Goal: Task Accomplishment & Management: Complete application form

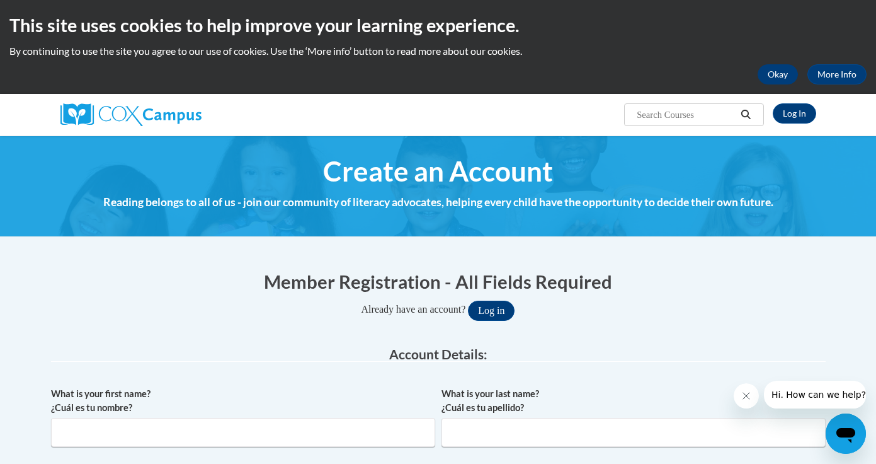
click at [794, 80] on button "Okay" at bounding box center [778, 74] width 40 height 20
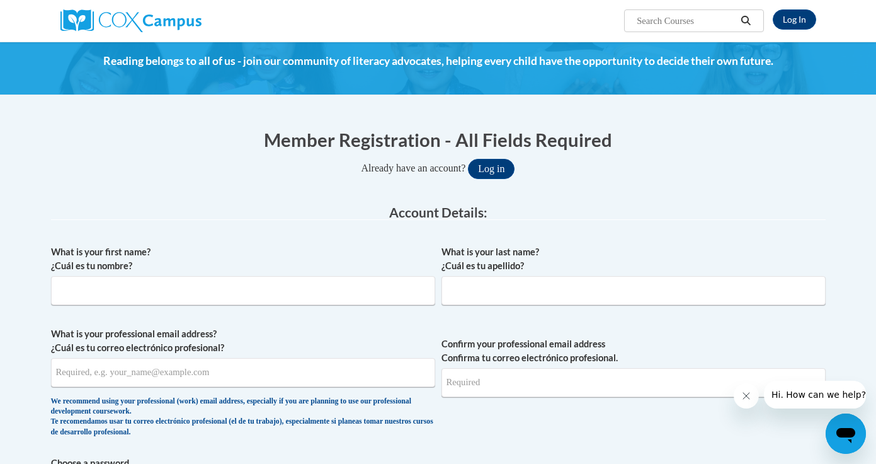
scroll to position [48, 0]
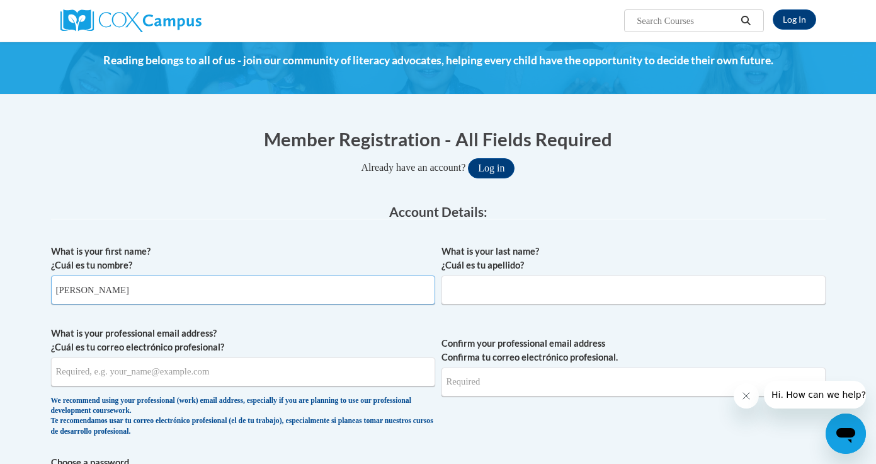
type input "[PERSON_NAME]"
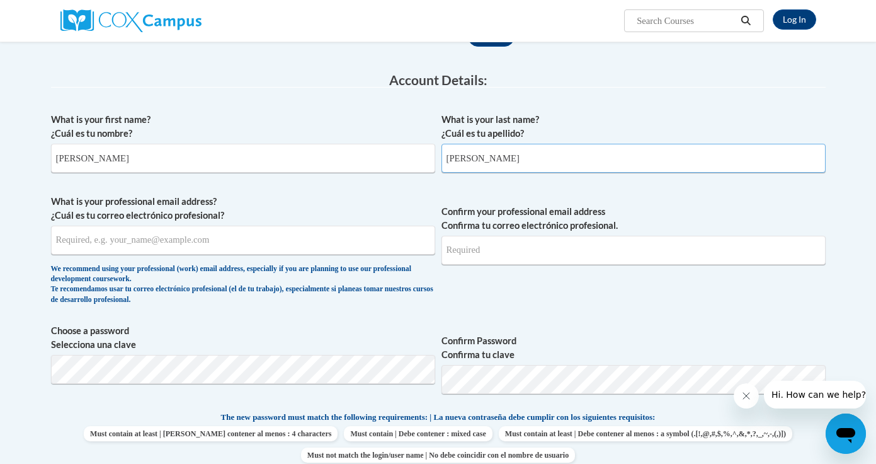
scroll to position [202, 0]
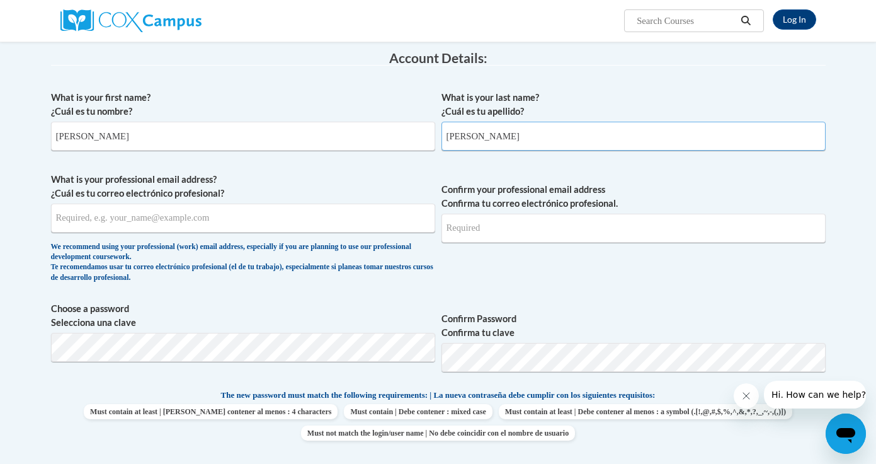
type input "[PERSON_NAME]"
type input "[EMAIL_ADDRESS][DOMAIN_NAME]"
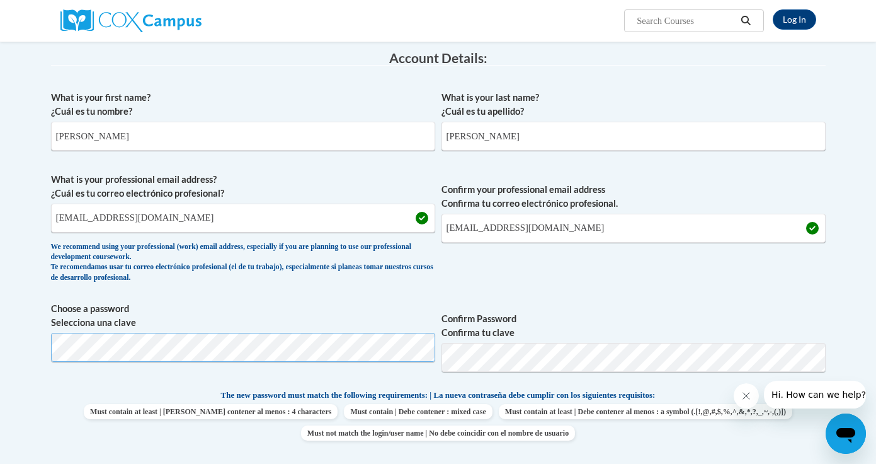
click at [336, 357] on div "What is your first name? ¿Cuál es tu nombre? [PERSON_NAME] What is your last na…" at bounding box center [438, 371] width 775 height 574
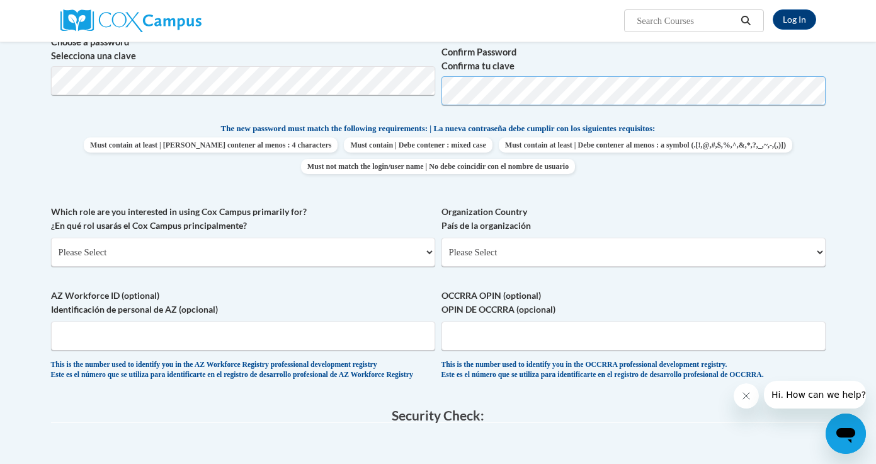
scroll to position [497, 0]
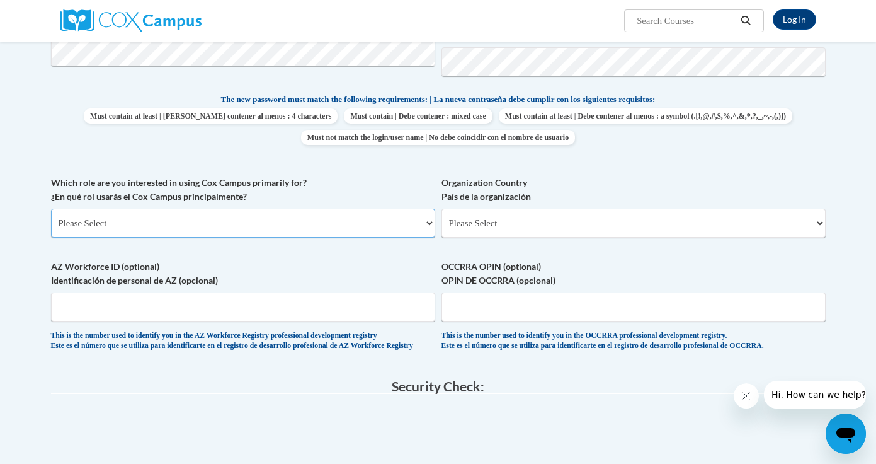
select select "5a18ea06-2b54-4451-96f2-d152daf9eac5"
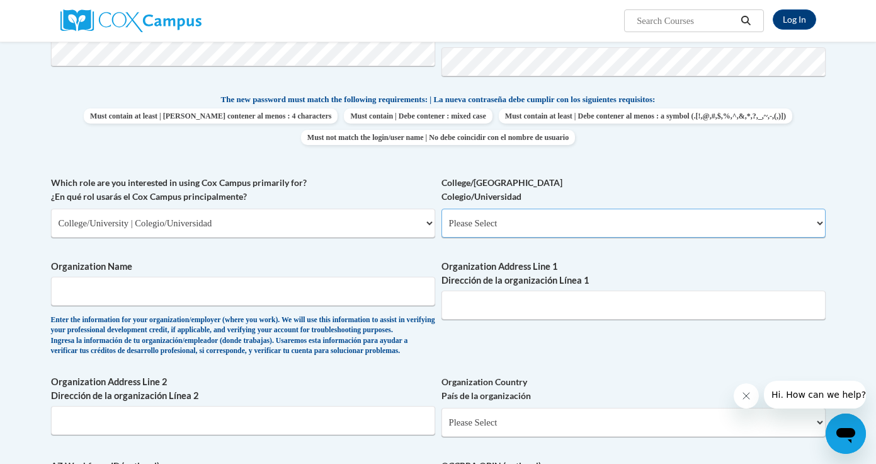
select select "99b32b07-cffc-426c-8bf6-0cd77760d84b"
type input "d"
type input "F"
type input "[PERSON_NAME] State"
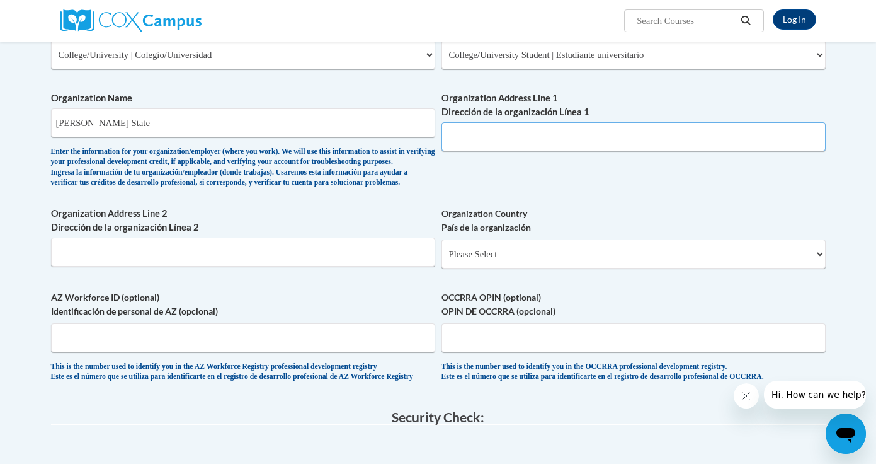
scroll to position [625, 0]
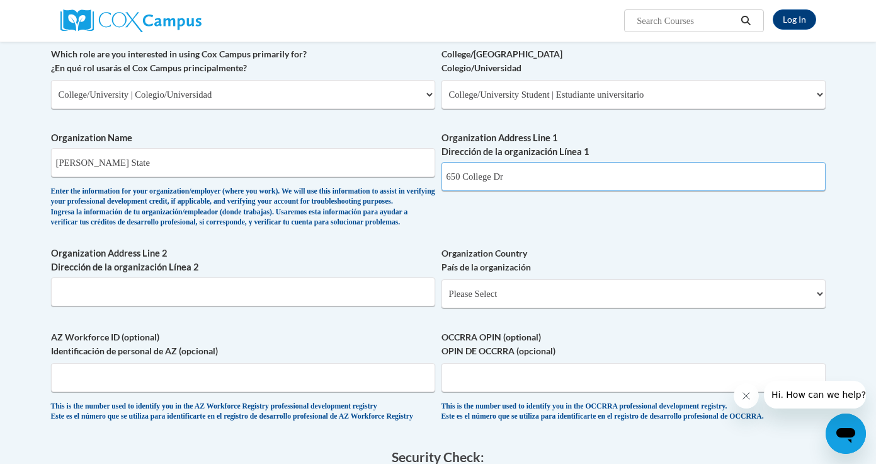
type input "650 College Dr"
select select "ad49bcad-a171-4b2e-b99c-48b446064914"
select select
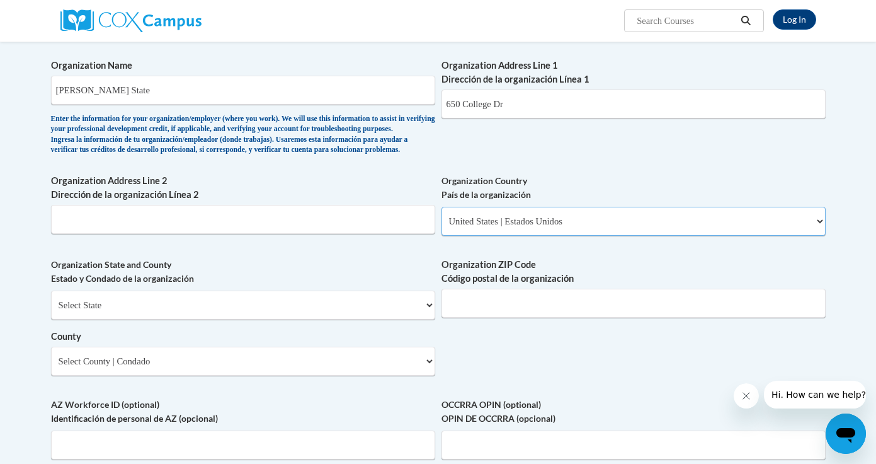
scroll to position [695, 0]
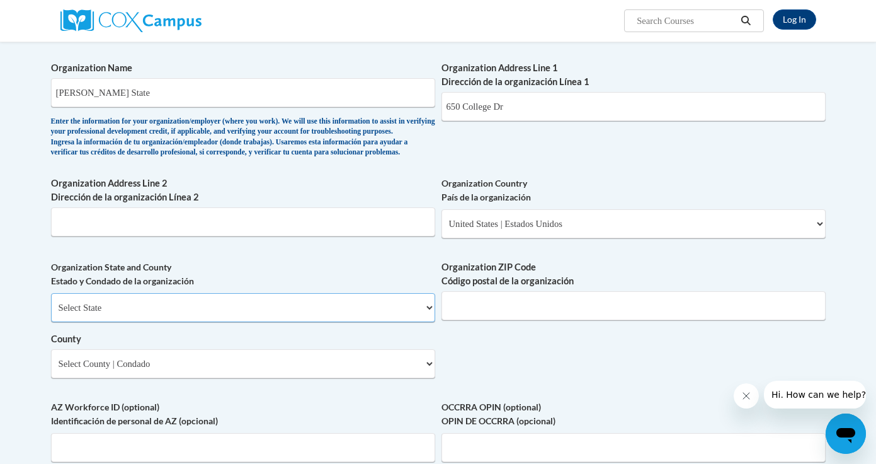
select select "[US_STATE]"
select select "[PERSON_NAME]"
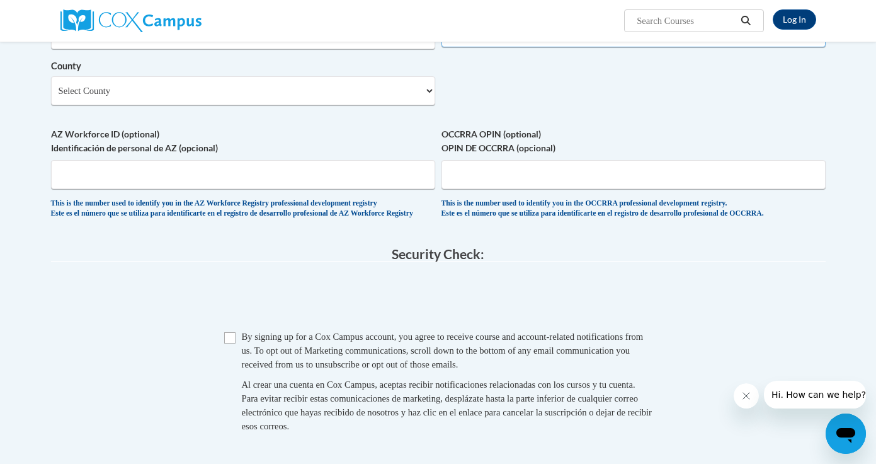
scroll to position [972, 0]
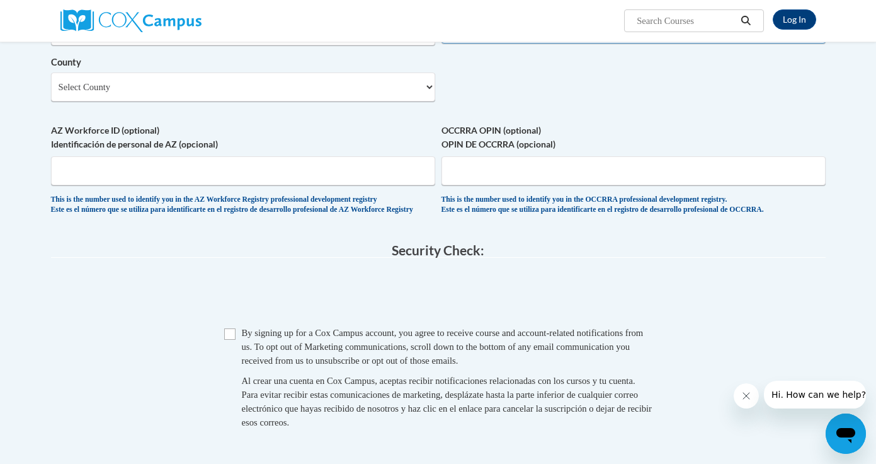
type input "30720"
click at [231, 340] on span "Checkbox By signing up for a [PERSON_NAME] Campus account, you agree to receive…" at bounding box center [438, 384] width 428 height 116
click at [225, 339] on input "Checkbox" at bounding box center [229, 333] width 11 height 11
checkbox input "true"
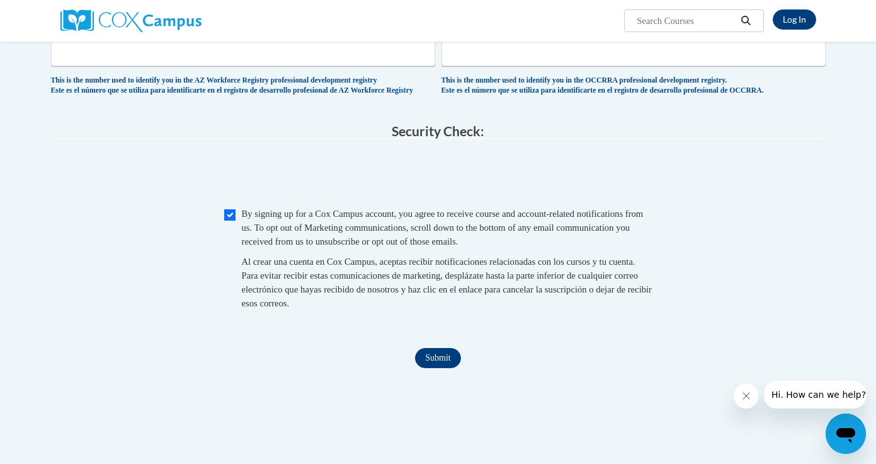
scroll to position [1242, 0]
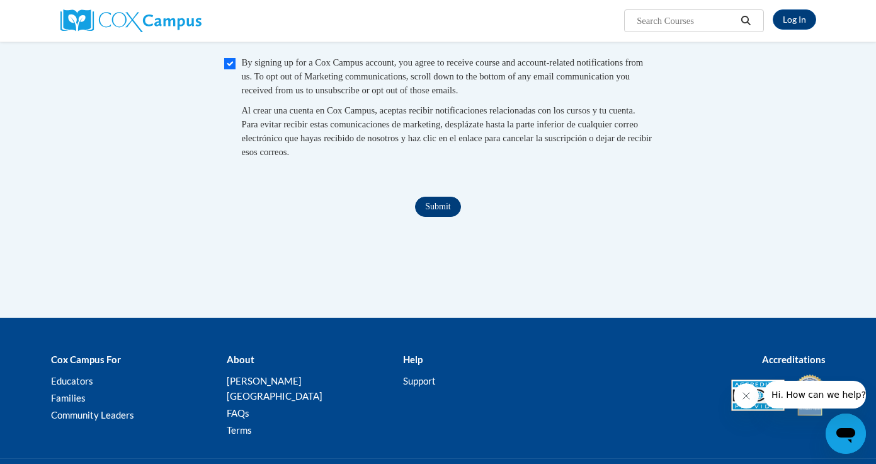
click at [446, 217] on input "Submit" at bounding box center [437, 207] width 45 height 20
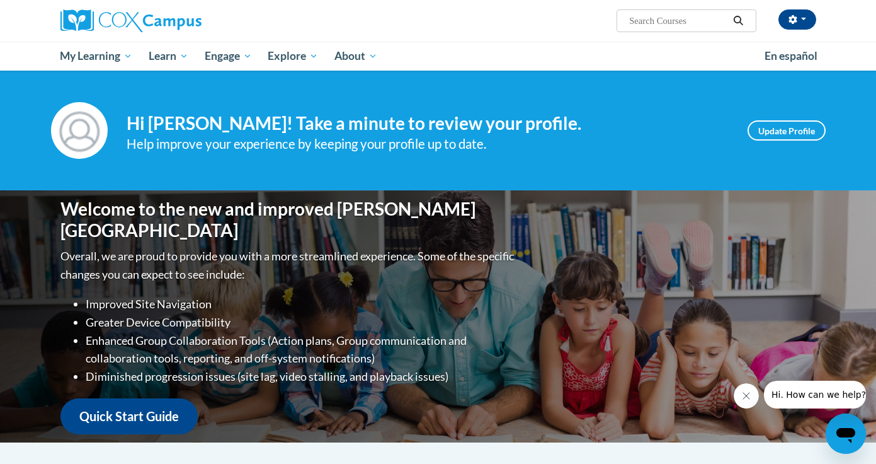
click at [741, 386] on button "Close message from company" at bounding box center [746, 395] width 25 height 25
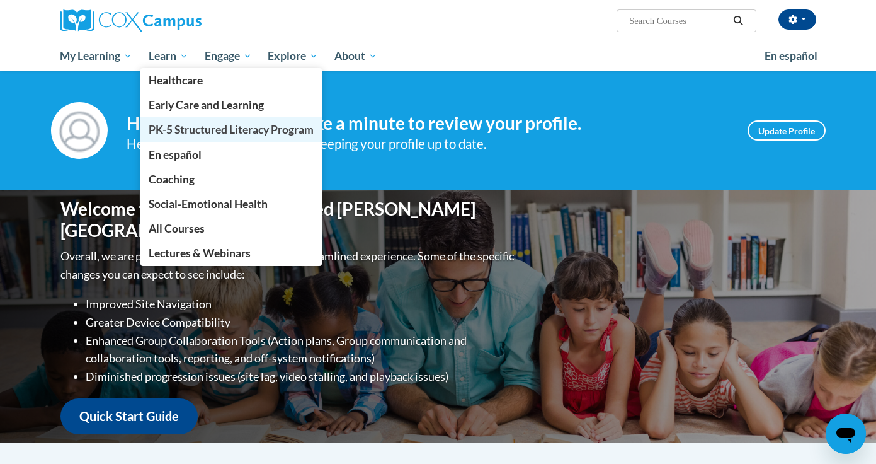
click at [172, 135] on span "PK-5 Structured Literacy Program" at bounding box center [231, 129] width 165 height 13
